Goal: Find specific page/section: Find specific page/section

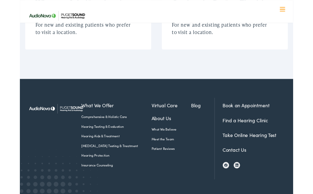
scroll to position [1765, 0]
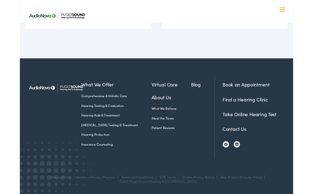
click at [269, 117] on link "Find a Hearing Clinic" at bounding box center [259, 114] width 52 height 8
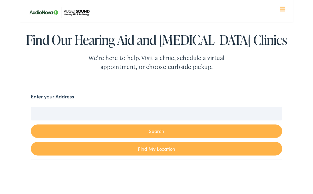
scroll to position [58, 0]
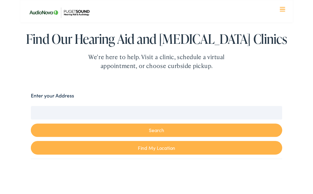
click at [44, 109] on label "Enter your Address" at bounding box center [38, 109] width 50 height 9
click at [44, 121] on input "Enter your Address" at bounding box center [157, 128] width 288 height 15
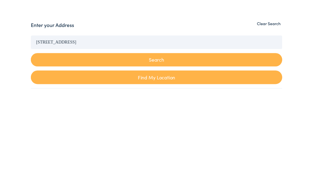
click at [156, 141] on button "Search" at bounding box center [157, 149] width 288 height 16
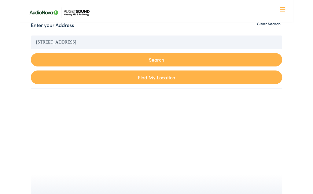
click at [158, 92] on link "Find My Location" at bounding box center [157, 88] width 288 height 16
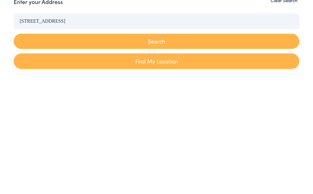
type input "[GEOGRAPHIC_DATA], [US_STATE]"
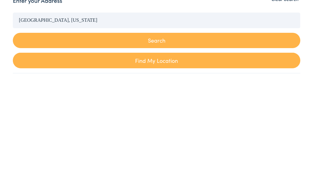
scroll to position [167, 0]
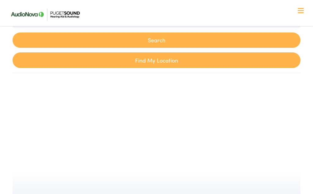
click at [147, 64] on link "Find My Location" at bounding box center [157, 60] width 288 height 16
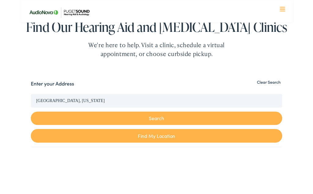
scroll to position [72, 0]
click at [215, 80] on div "Search Enter your Address [GEOGRAPHIC_DATA], [US_STATE] Search Find My Location…" at bounding box center [157, 183] width 288 height 215
click at [275, 95] on button "Clear Search" at bounding box center [285, 94] width 31 height 6
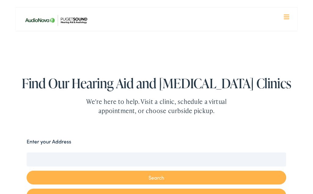
scroll to position [0, 0]
